Goal: Communication & Community: Connect with others

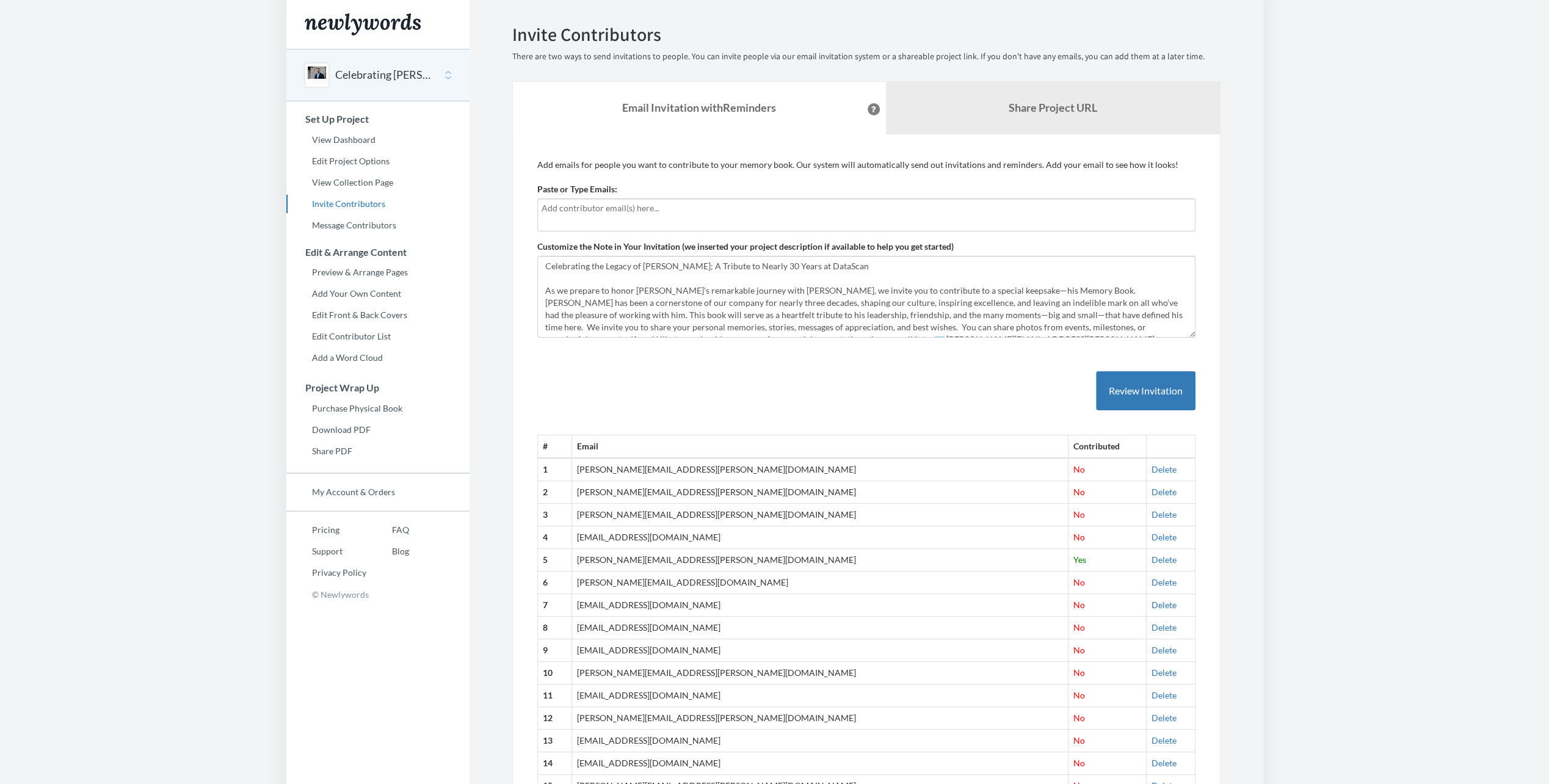
click at [557, 202] on input "text" at bounding box center [867, 208] width 649 height 13
type input "brian"
type input "B"
type input "[PERSON_NAME][EMAIL_ADDRESS][PERSON_NAME][DOMAIN_NAME]"
click at [1150, 389] on button "Review Invitation" at bounding box center [1145, 391] width 99 height 40
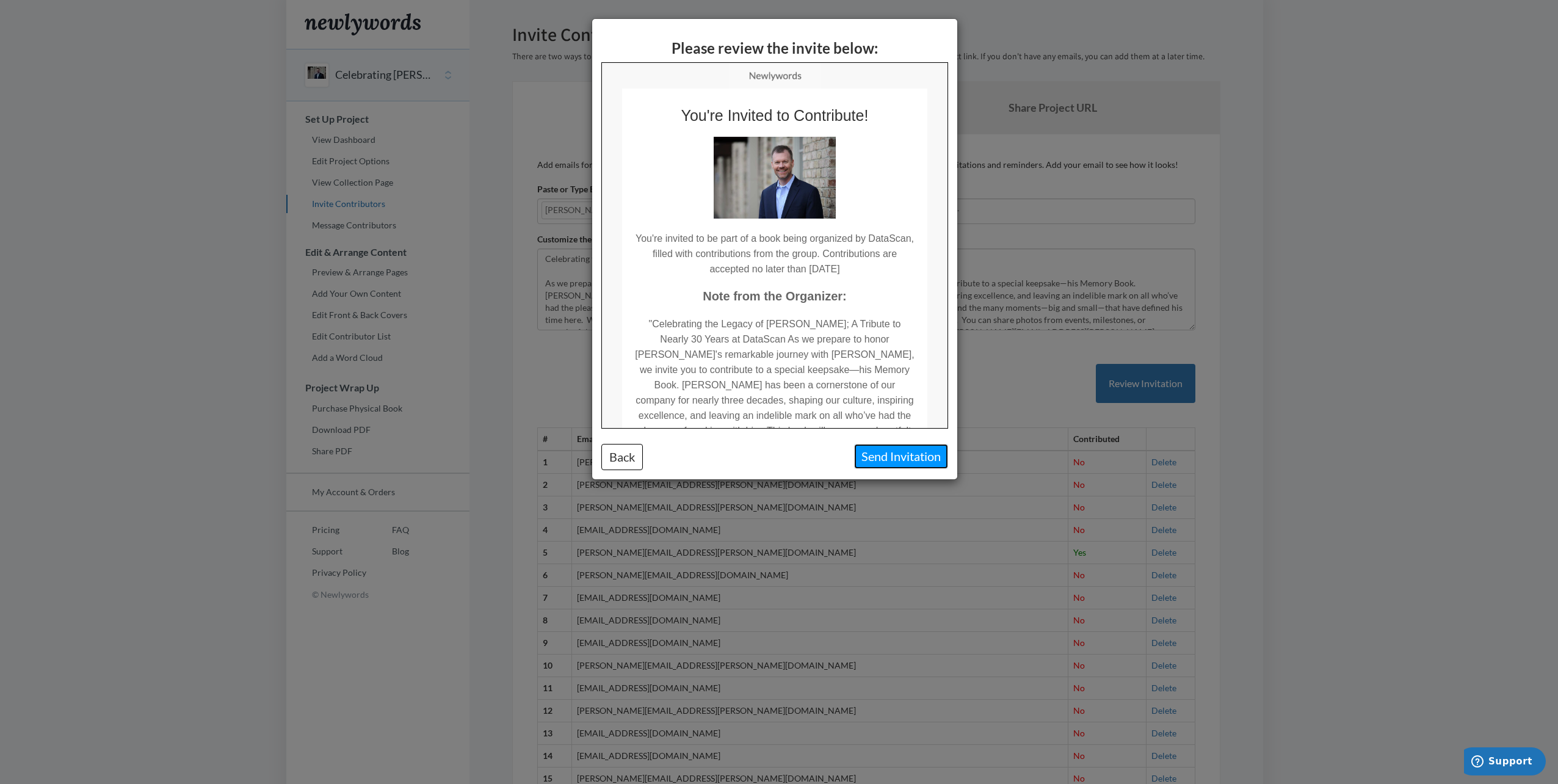
click at [918, 452] on button "Send Invitation" at bounding box center [901, 456] width 94 height 25
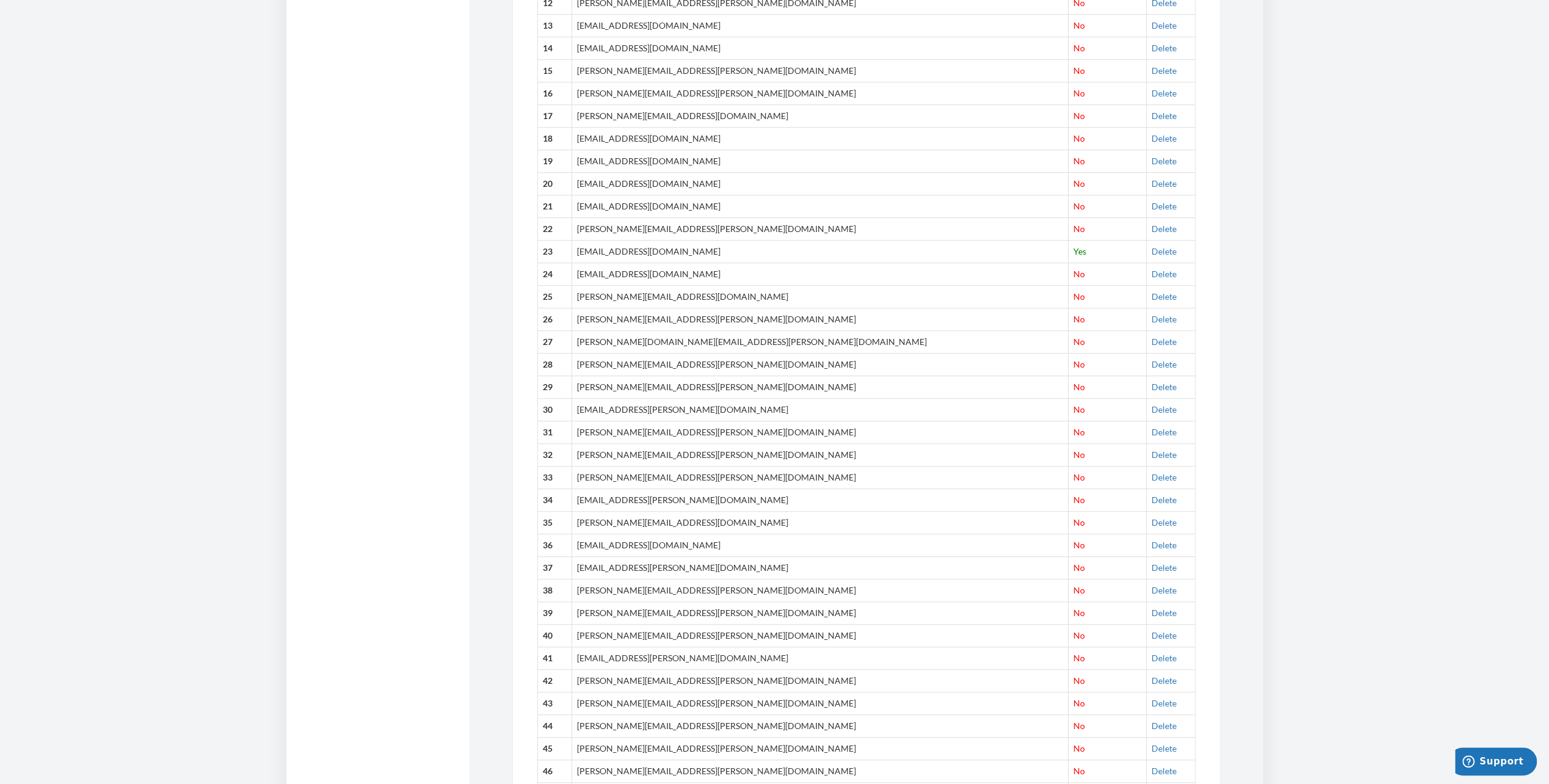
scroll to position [732, 0]
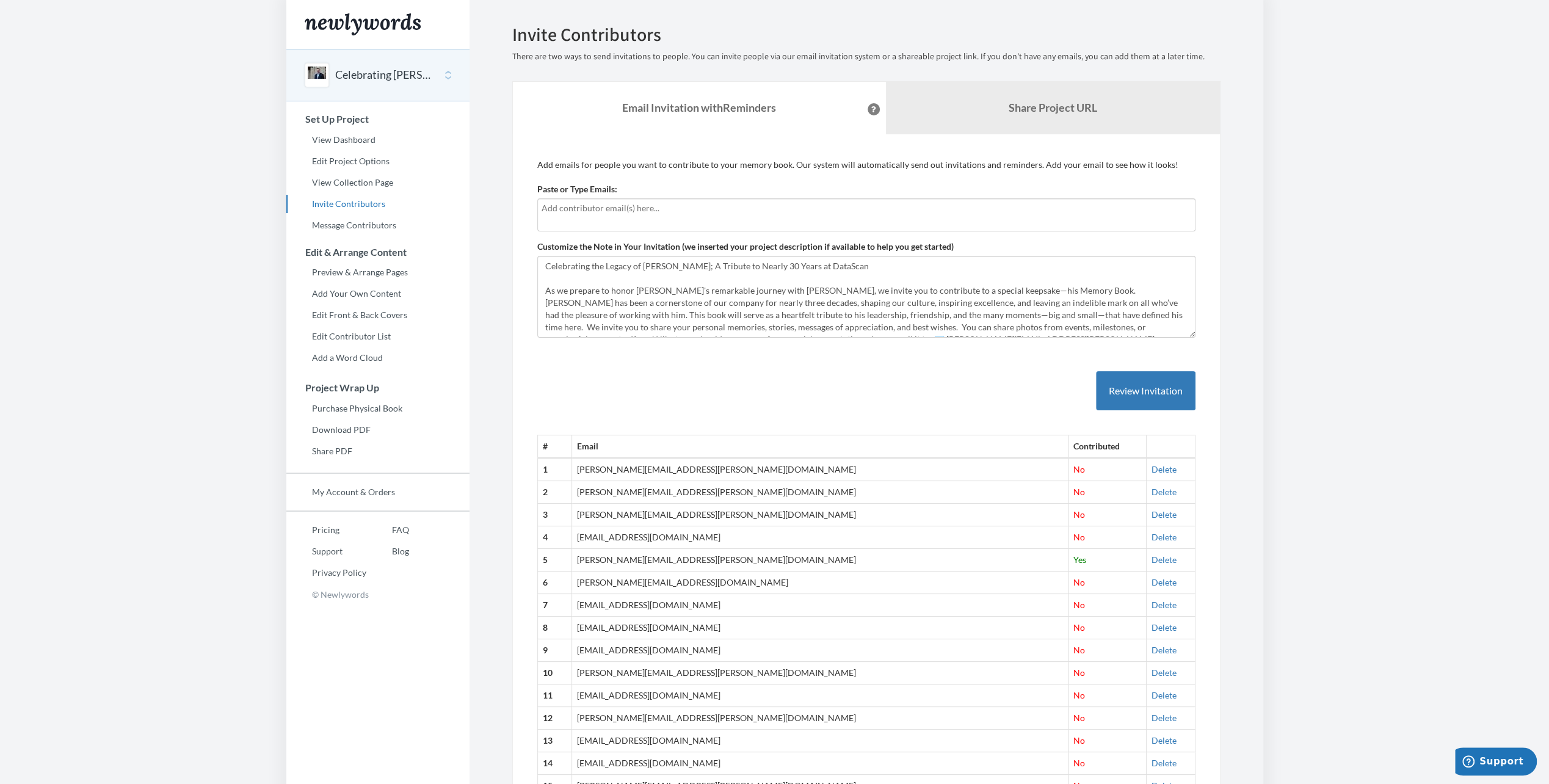
click at [1469, 325] on body "Main menu Celebrating [PERSON_NAME] Select a project Celebrating [PERSON_NAME] …" at bounding box center [774, 392] width 1549 height 784
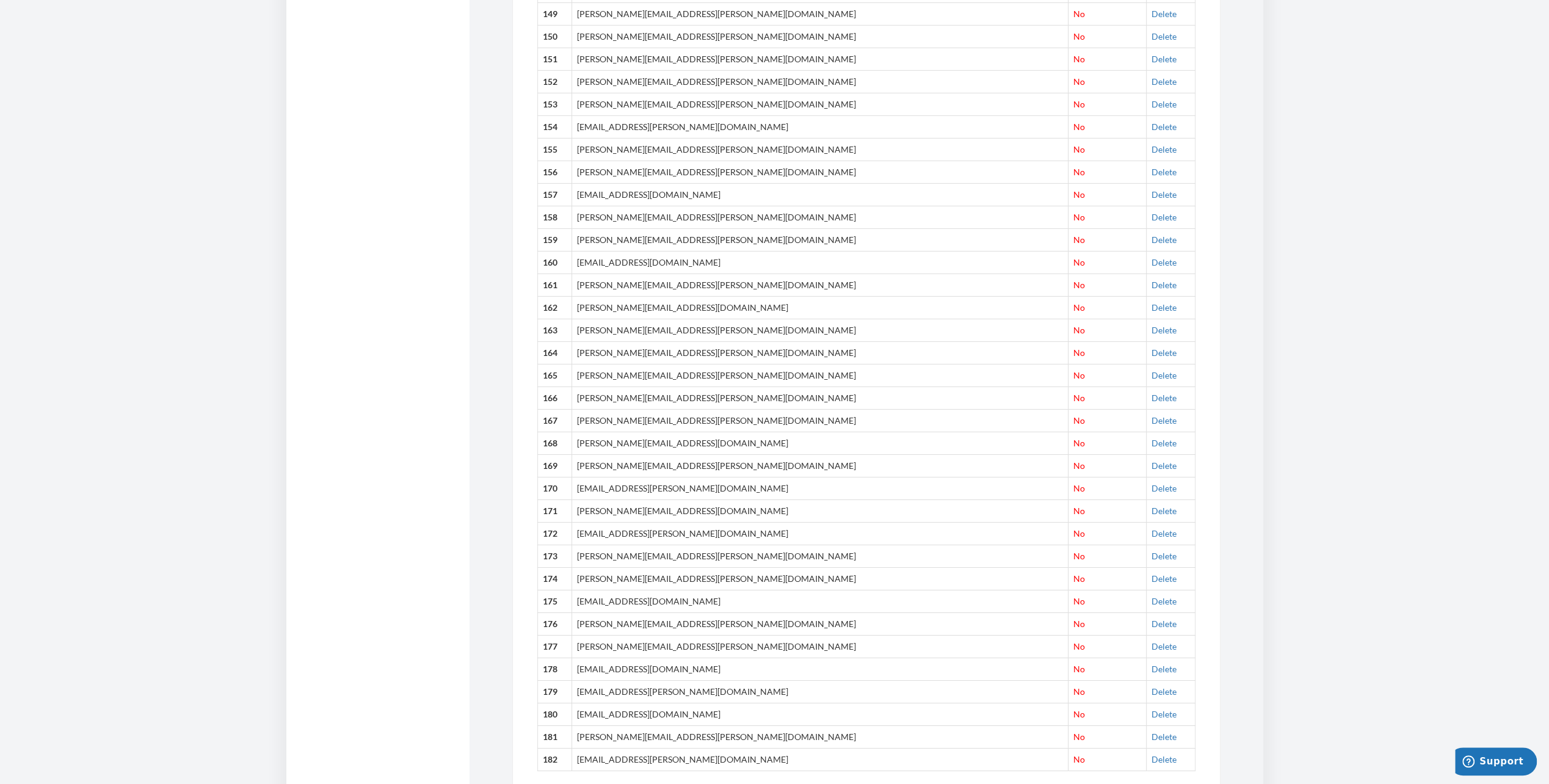
scroll to position [3821, 0]
